Goal: Task Accomplishment & Management: Manage account settings

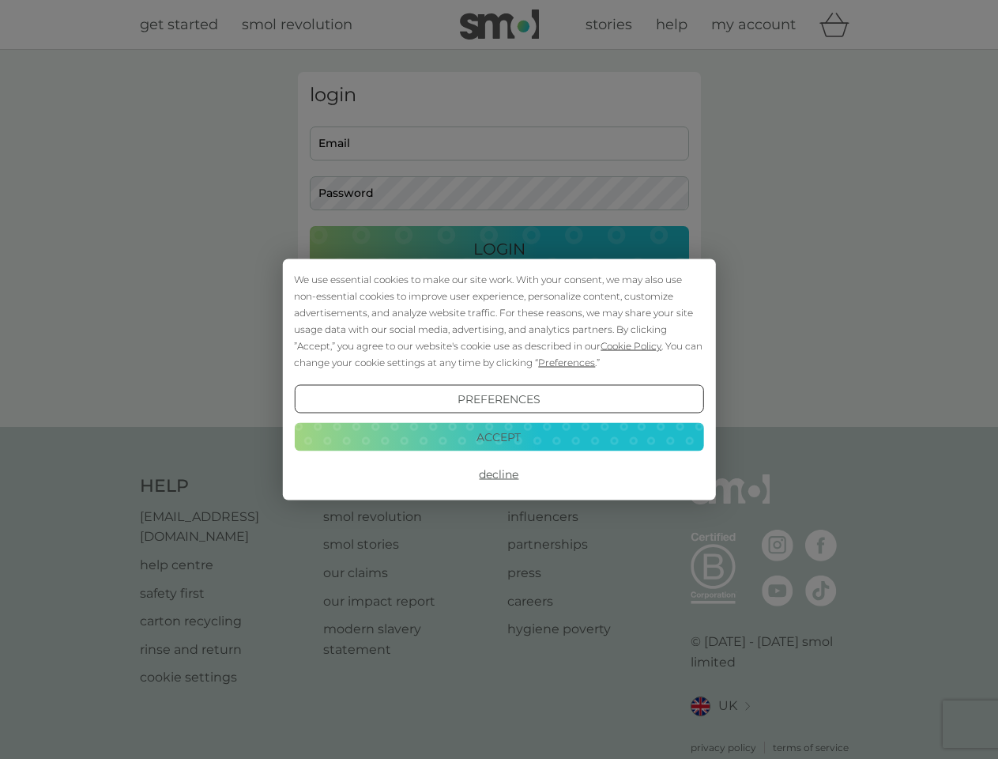
click at [631, 345] on span "Cookie Policy" at bounding box center [630, 346] width 61 height 12
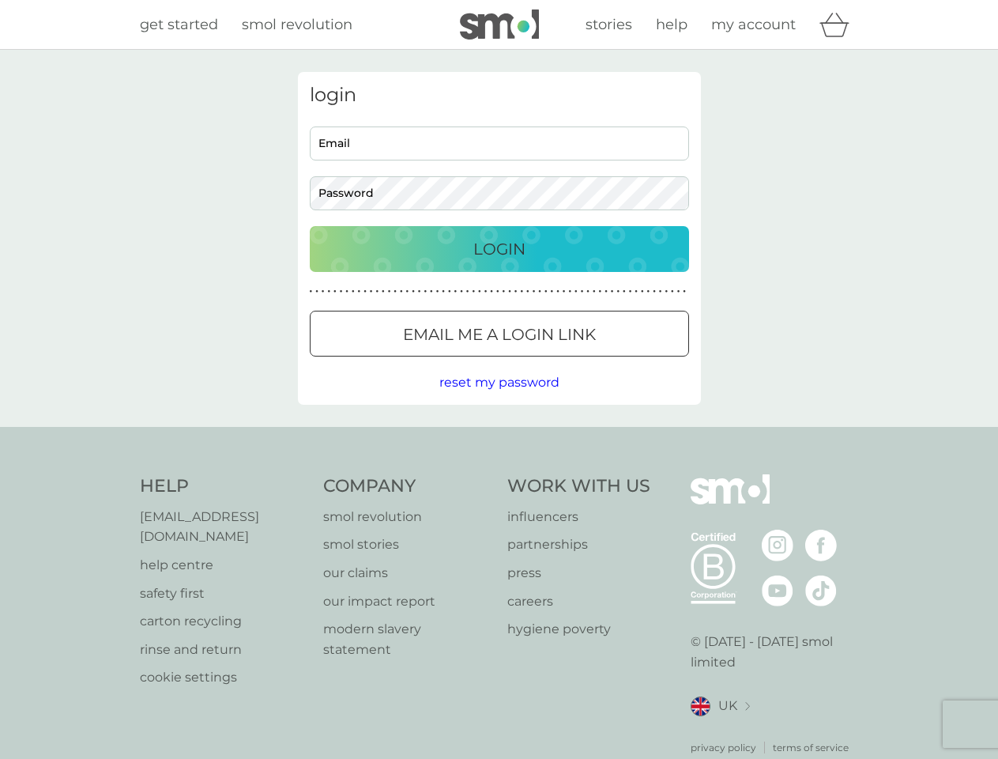
click at [565, 362] on div "login Email Password Login ● ● ● ● ● ● ● ● ● ● ● ● ● ● ● ● ● ● ● ● ● ● ● ● ● ● …" at bounding box center [499, 238] width 403 height 333
click at [499, 399] on div "login Email Password Login ● ● ● ● ● ● ● ● ● ● ● ● ● ● ● ● ● ● ● ● ● ● ● ● ● ● …" at bounding box center [499, 238] width 403 height 333
click at [499, 474] on div "Help [EMAIL_ADDRESS][DOMAIN_NAME] help centre safety first carton recycling rin…" at bounding box center [499, 614] width 719 height 280
click at [499, 436] on div "Help [EMAIL_ADDRESS][DOMAIN_NAME] help centre safety first carton recycling rin…" at bounding box center [499, 614] width 998 height 375
